Goal: Navigation & Orientation: Find specific page/section

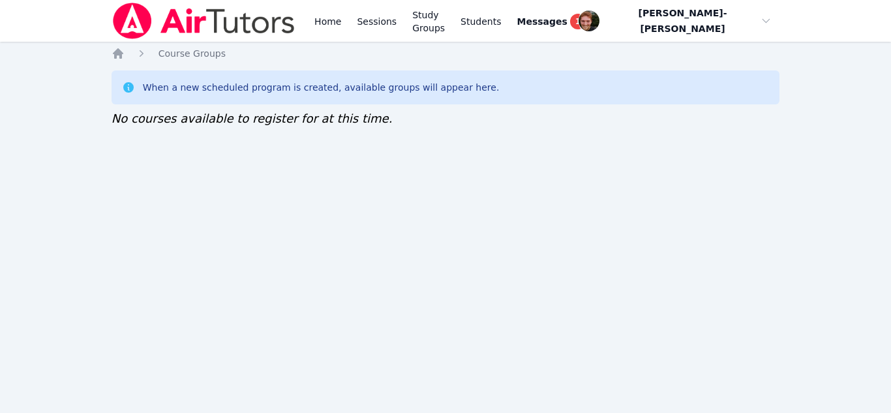
click at [469, 109] on div "When a new scheduled program is created, available groups will appear here. No …" at bounding box center [446, 98] width 669 height 57
